Goal: Task Accomplishment & Management: Manage account settings

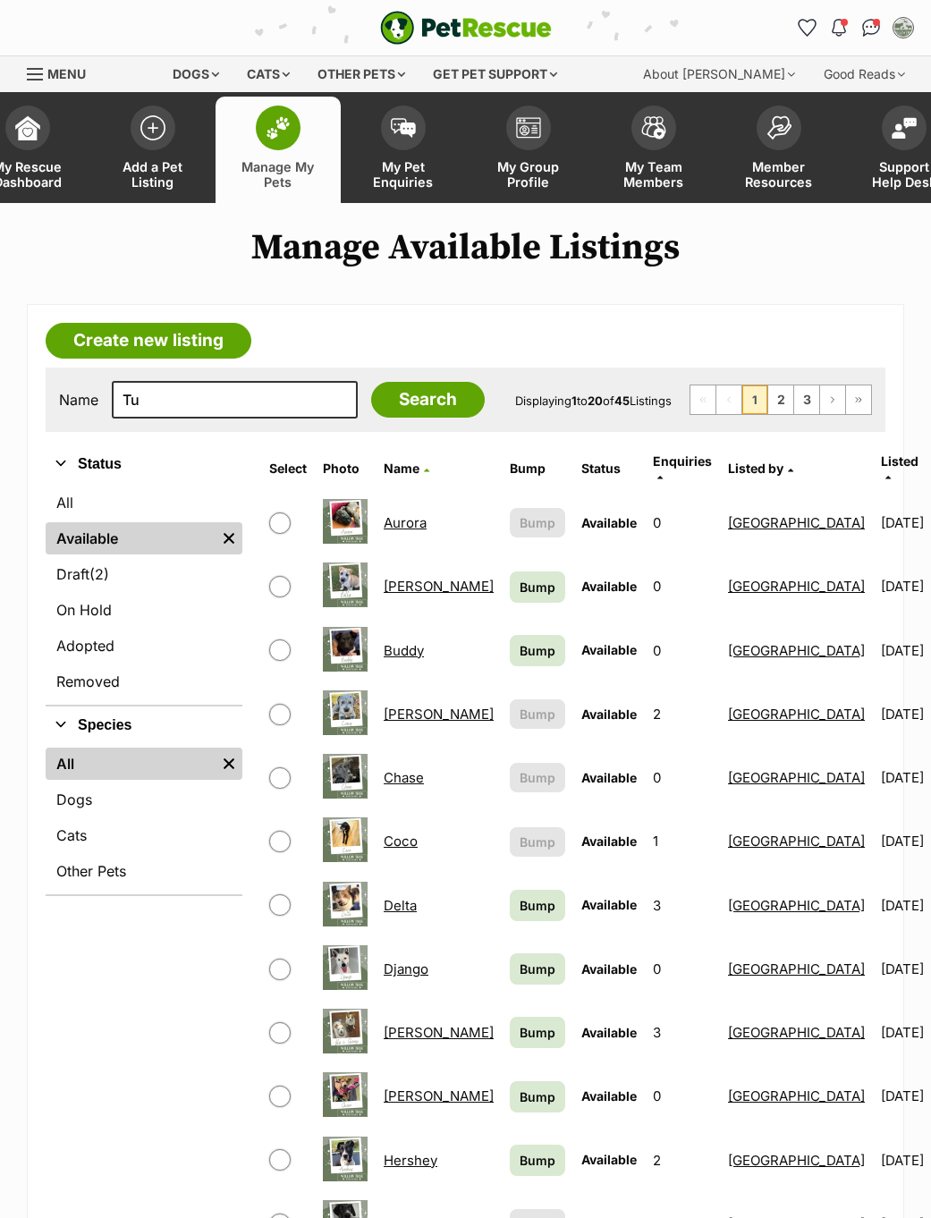
type input "Tuc"
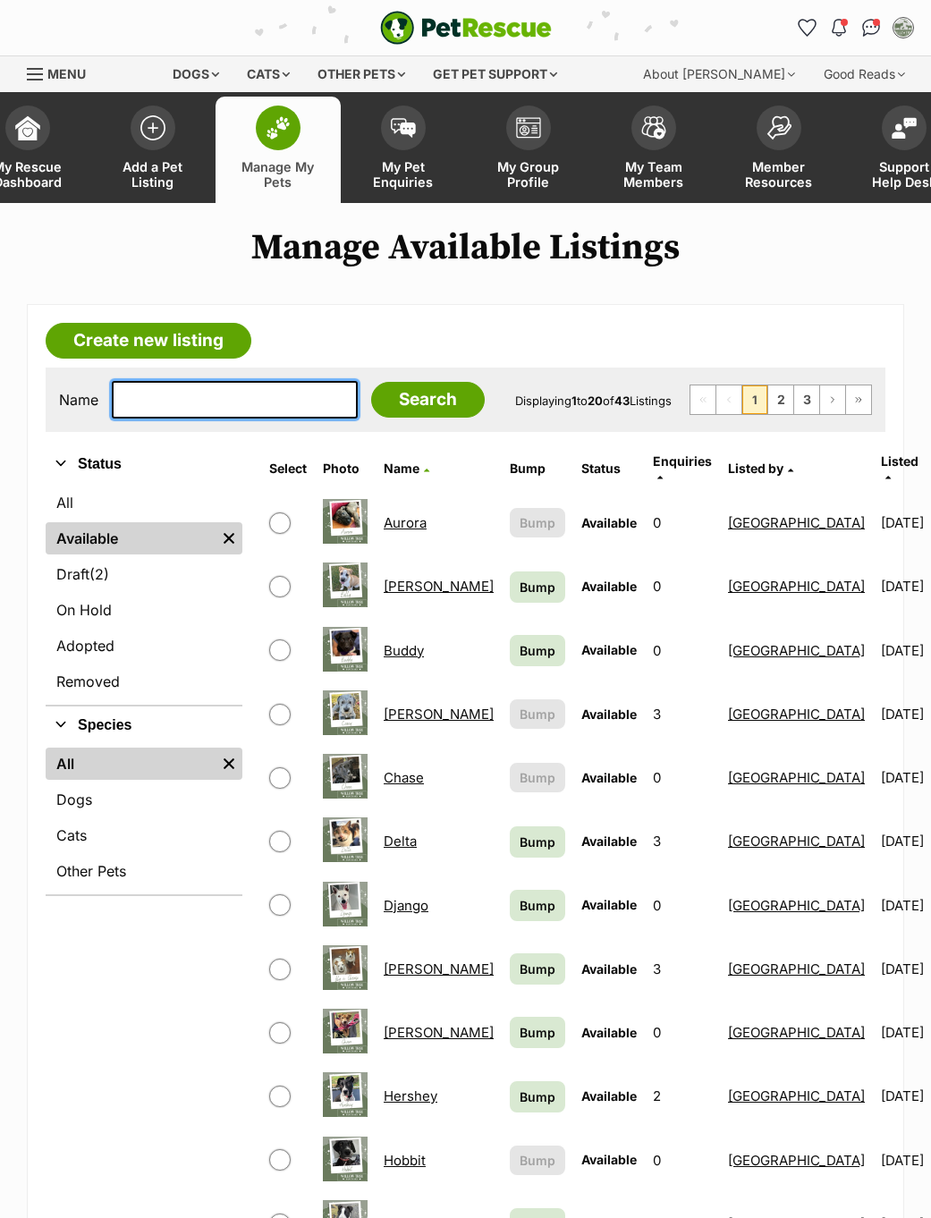
click at [256, 394] on input "text" at bounding box center [235, 400] width 246 height 38
type input "Tuc"
click at [430, 412] on input "Search" at bounding box center [428, 400] width 114 height 36
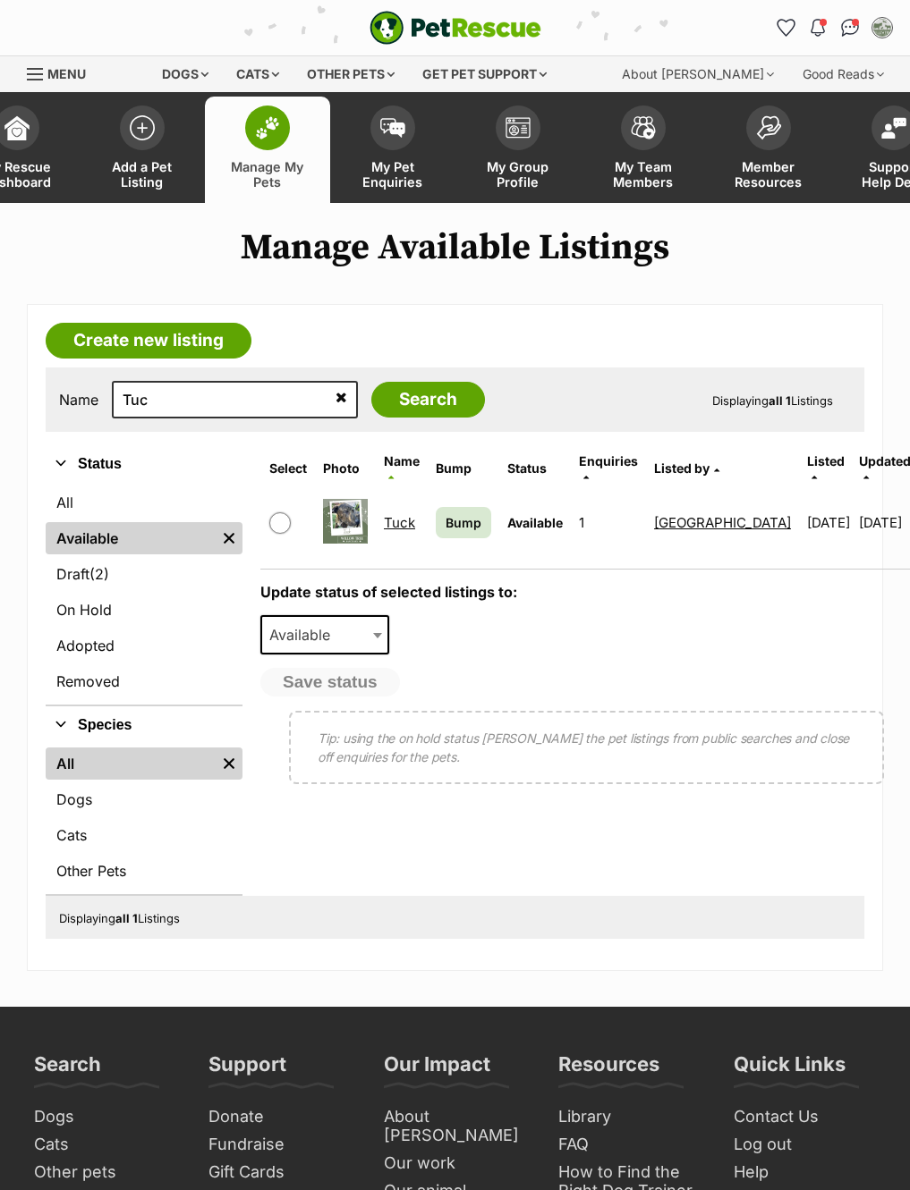
click at [407, 515] on link "Tuck" at bounding box center [399, 522] width 31 height 17
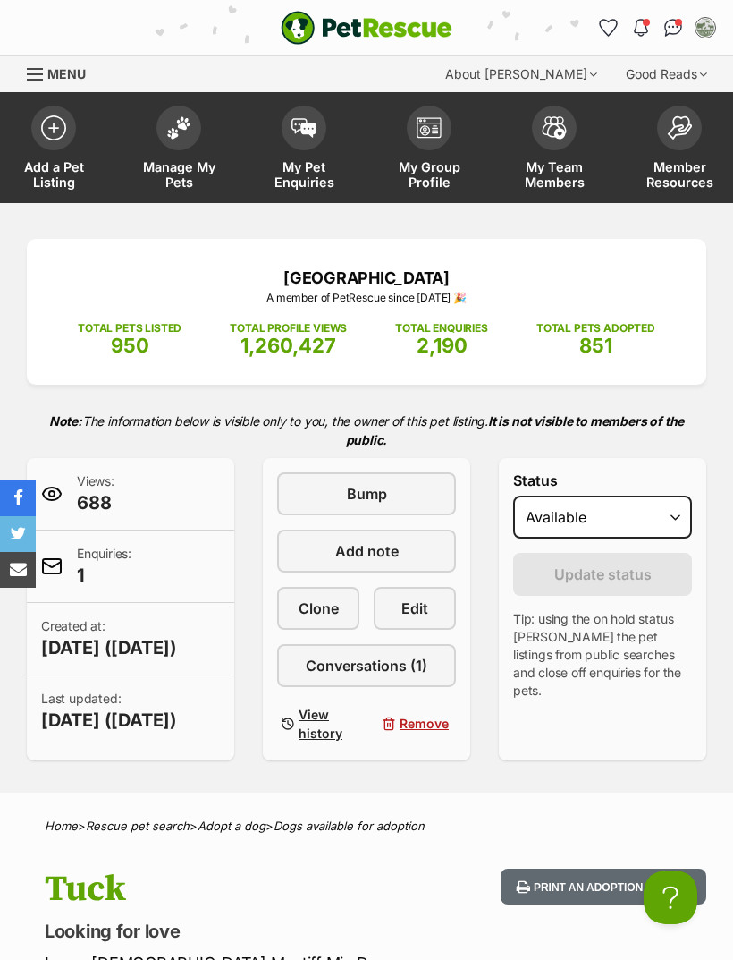
click at [422, 610] on span "Edit" at bounding box center [415, 607] width 27 height 21
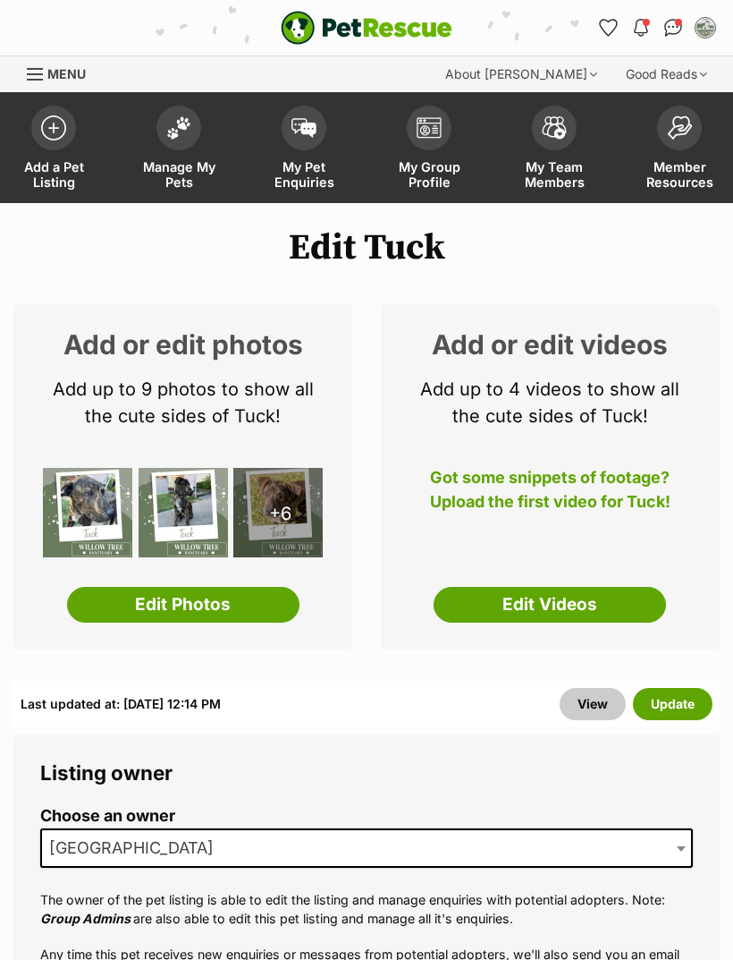
click at [252, 611] on link "Edit Photos" at bounding box center [183, 605] width 233 height 36
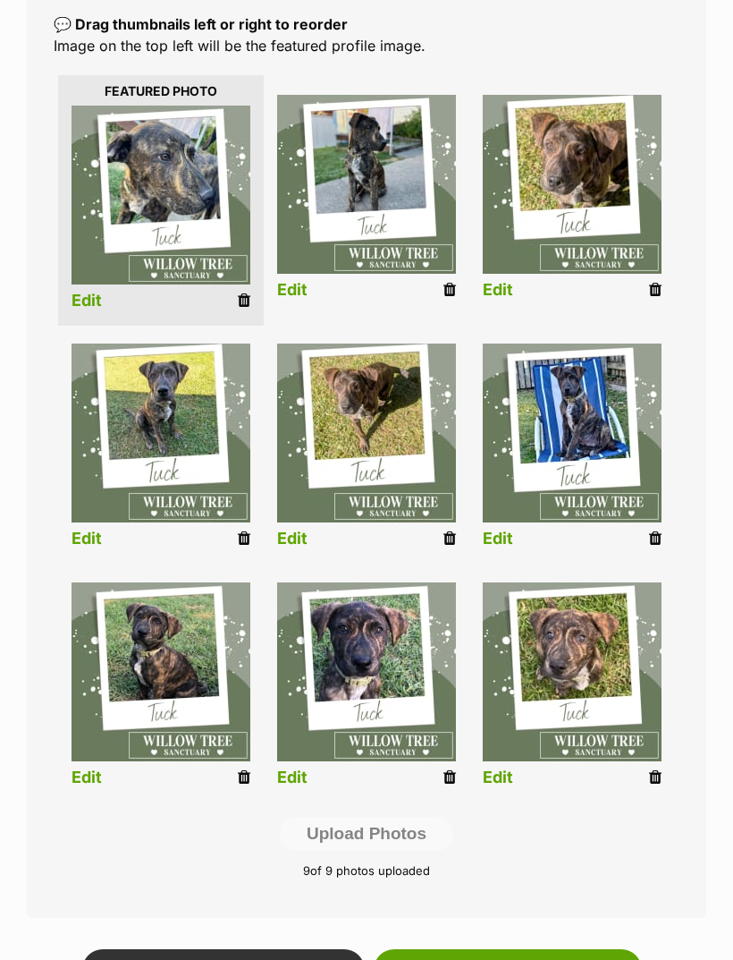
scroll to position [432, 0]
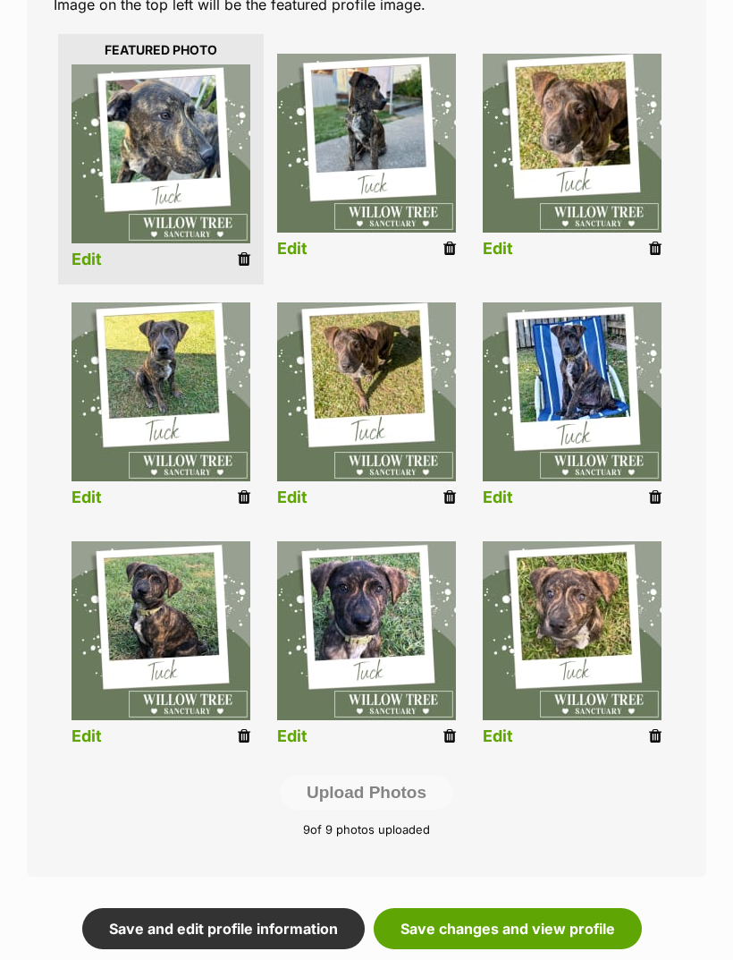
click at [453, 499] on icon at bounding box center [450, 497] width 13 height 16
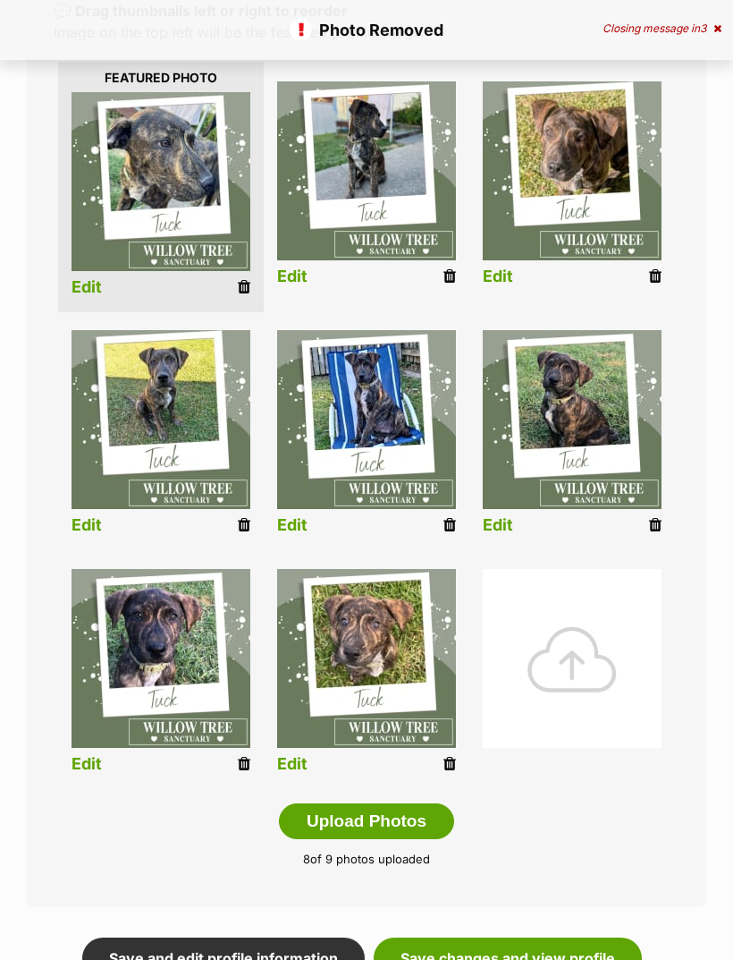
scroll to position [404, 0]
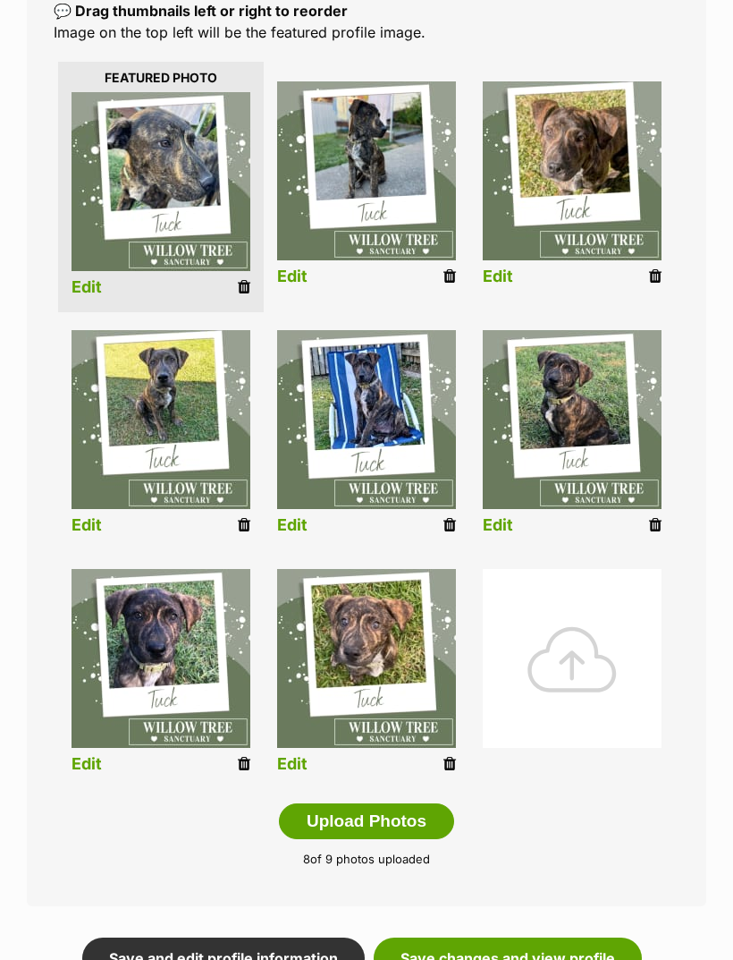
click at [249, 760] on icon at bounding box center [244, 764] width 13 height 16
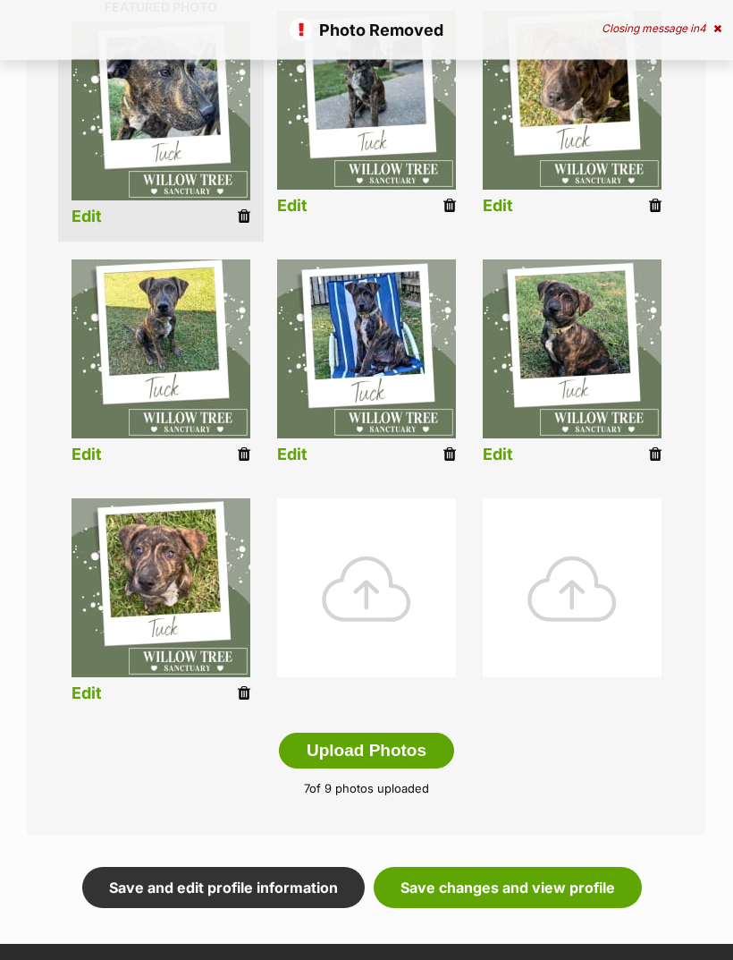
scroll to position [475, 0]
click at [380, 572] on div at bounding box center [366, 587] width 179 height 179
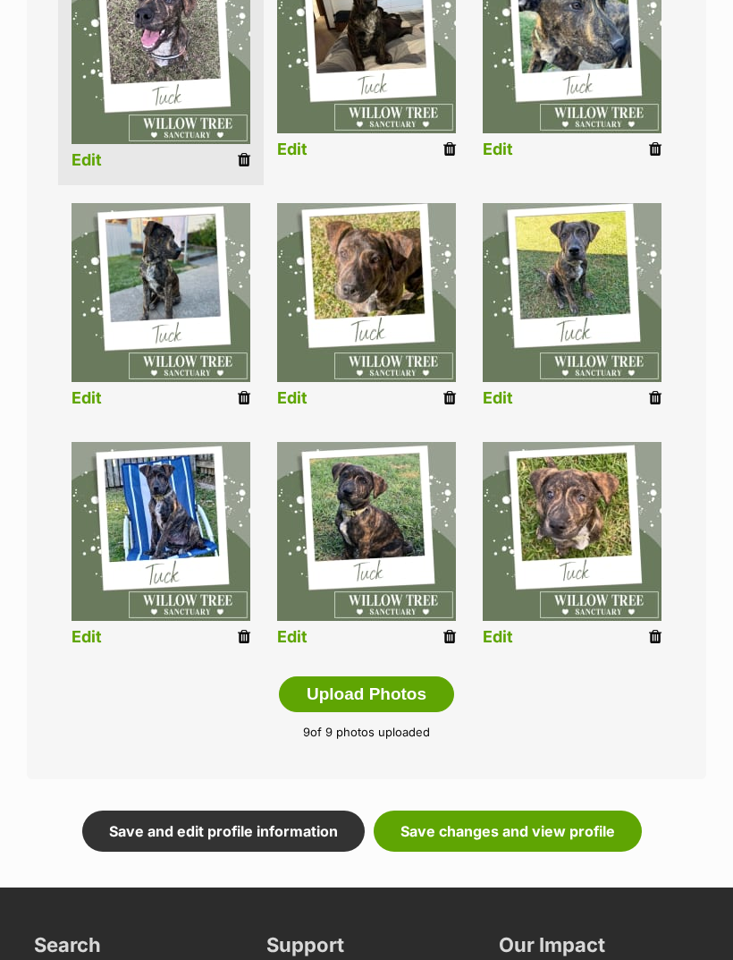
scroll to position [532, 0]
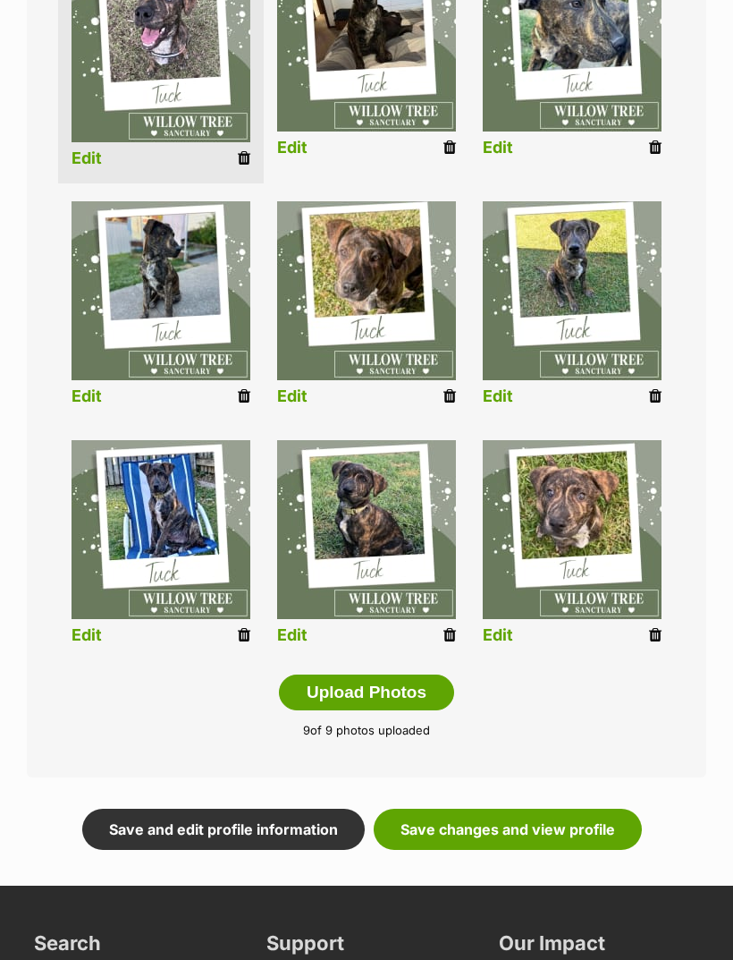
click at [526, 830] on link "Save changes and view profile" at bounding box center [508, 829] width 268 height 41
